Goal: Transaction & Acquisition: Obtain resource

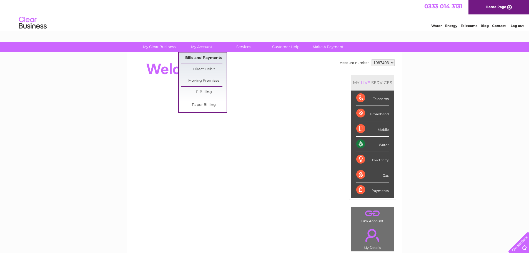
click at [203, 56] on link "Bills and Payments" at bounding box center [204, 57] width 46 height 11
click at [204, 59] on link "Bills and Payments" at bounding box center [204, 57] width 46 height 11
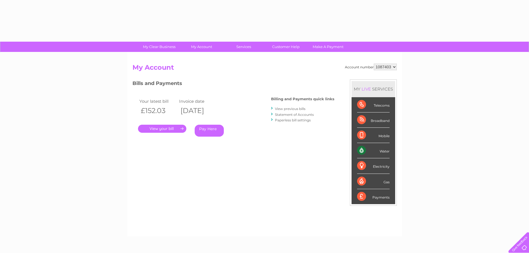
click at [162, 127] on link "." at bounding box center [162, 129] width 48 height 8
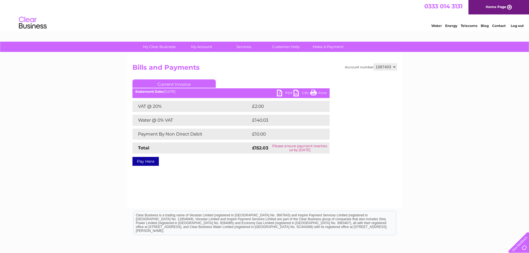
click at [288, 94] on link "PDF" at bounding box center [285, 94] width 17 height 8
